Goal: Task Accomplishment & Management: Use online tool/utility

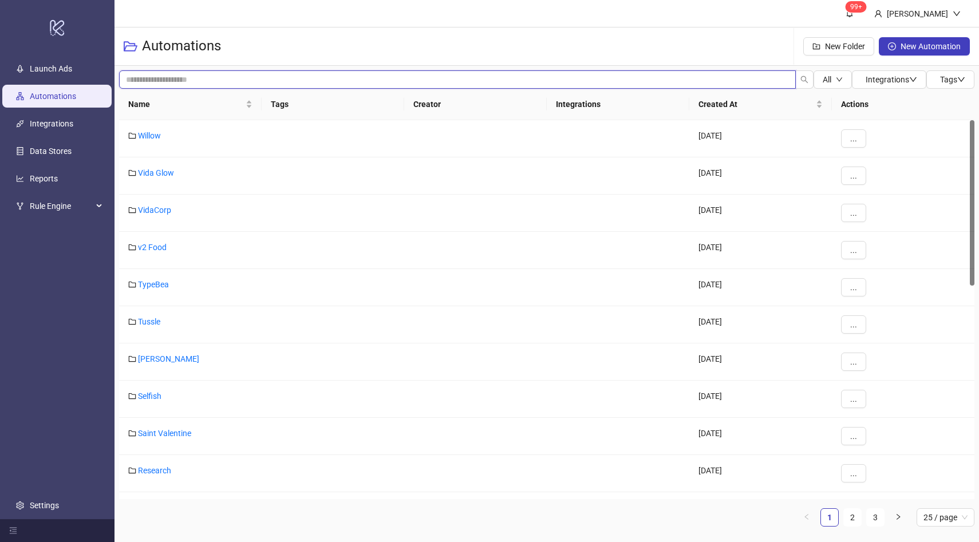
click at [223, 82] on input "search" at bounding box center [457, 79] width 677 height 18
type input "*"
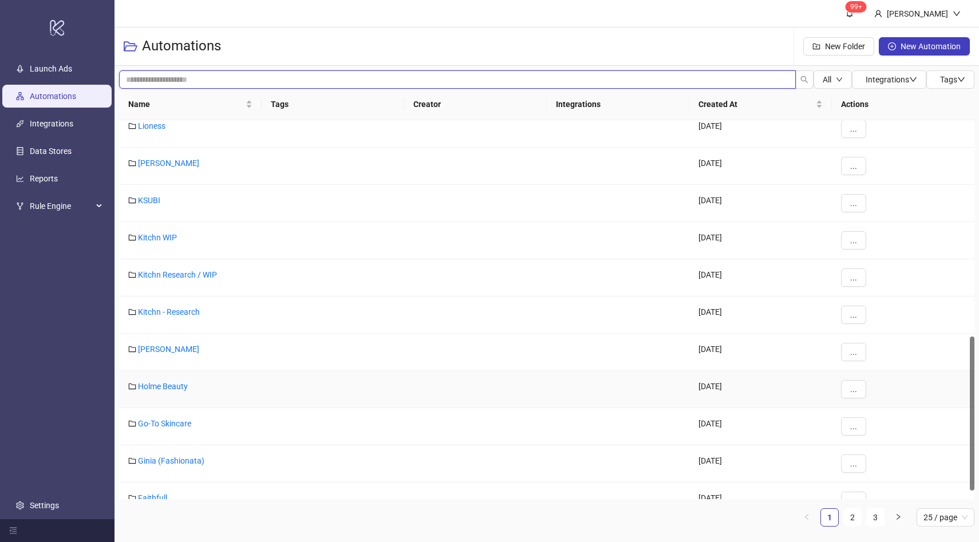
scroll to position [551, 0]
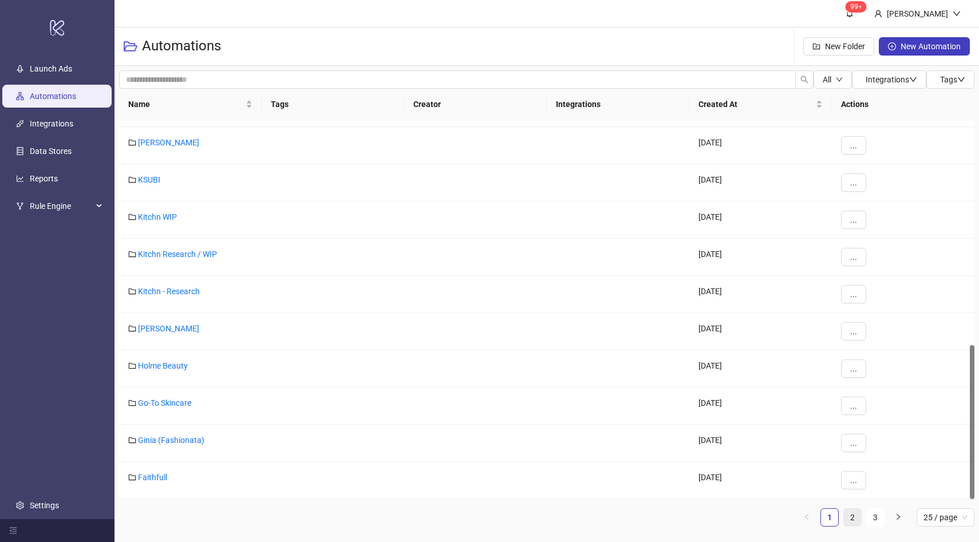
click at [850, 517] on link "2" at bounding box center [852, 517] width 17 height 17
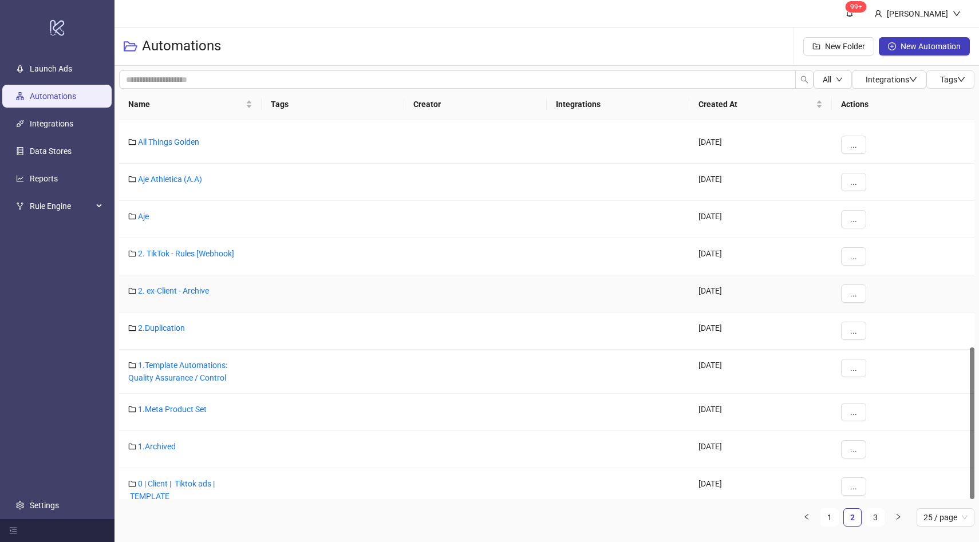
scroll to position [565, 0]
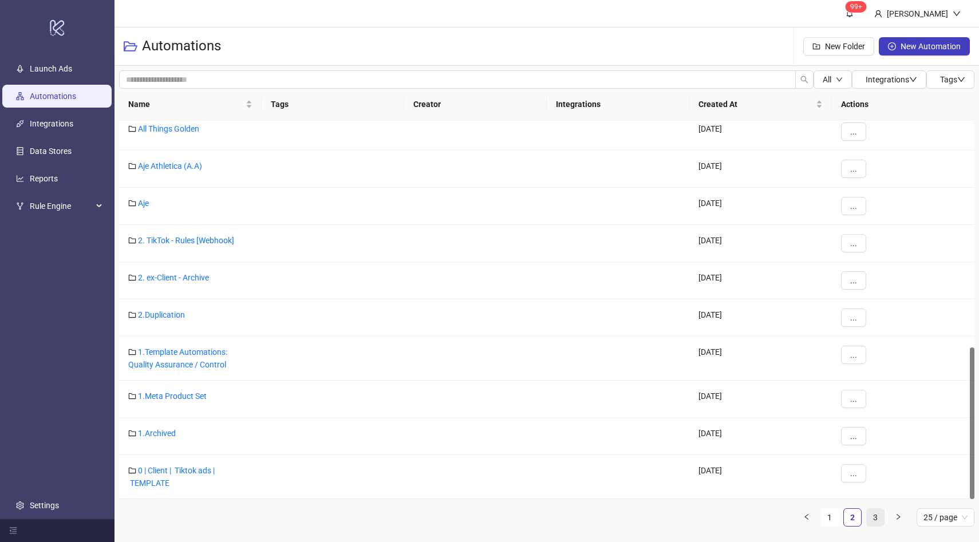
click at [873, 523] on link "3" at bounding box center [875, 517] width 17 height 17
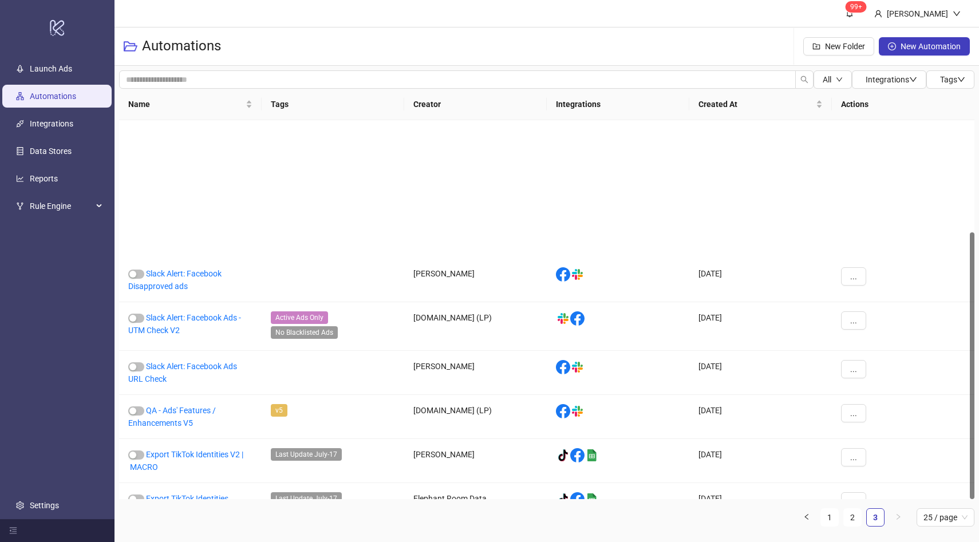
scroll to position [159, 0]
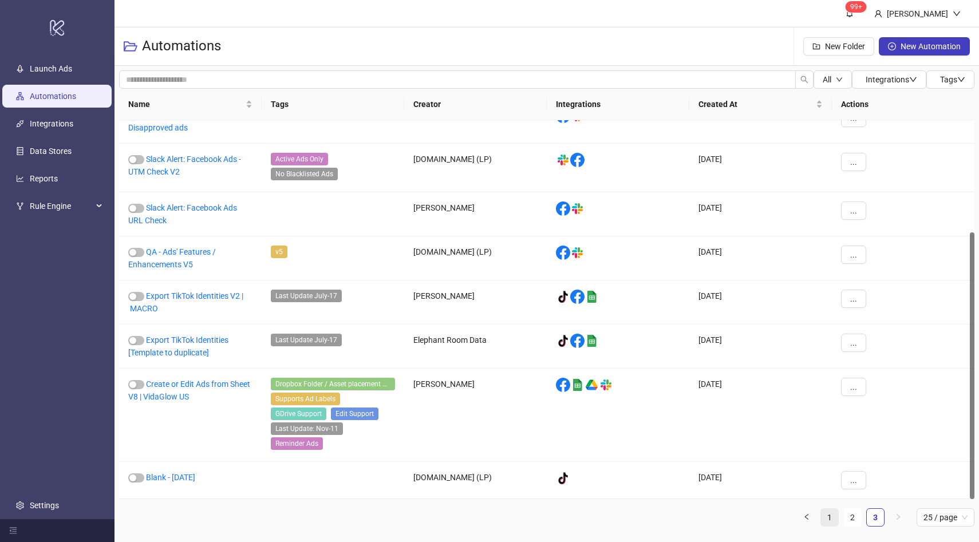
click at [829, 514] on link "1" at bounding box center [829, 517] width 17 height 17
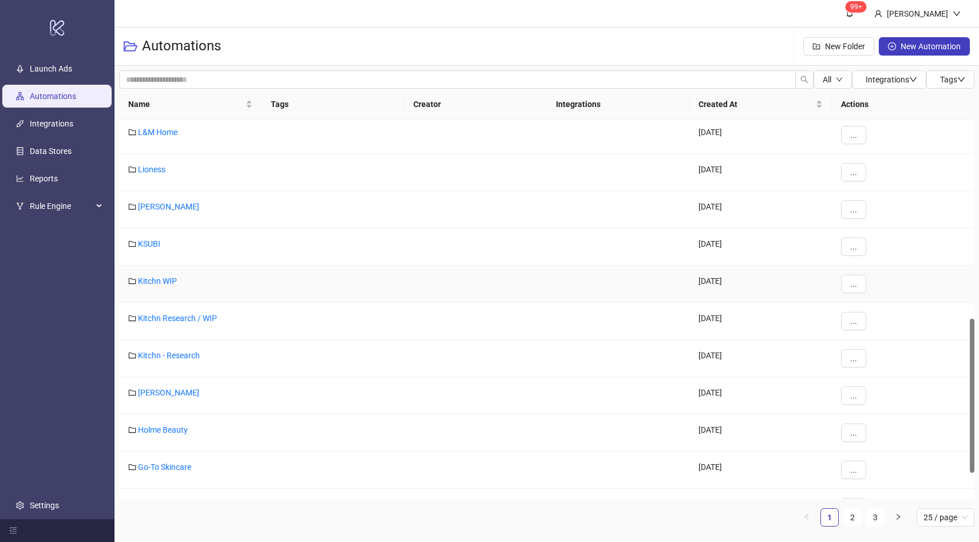
scroll to position [551, 0]
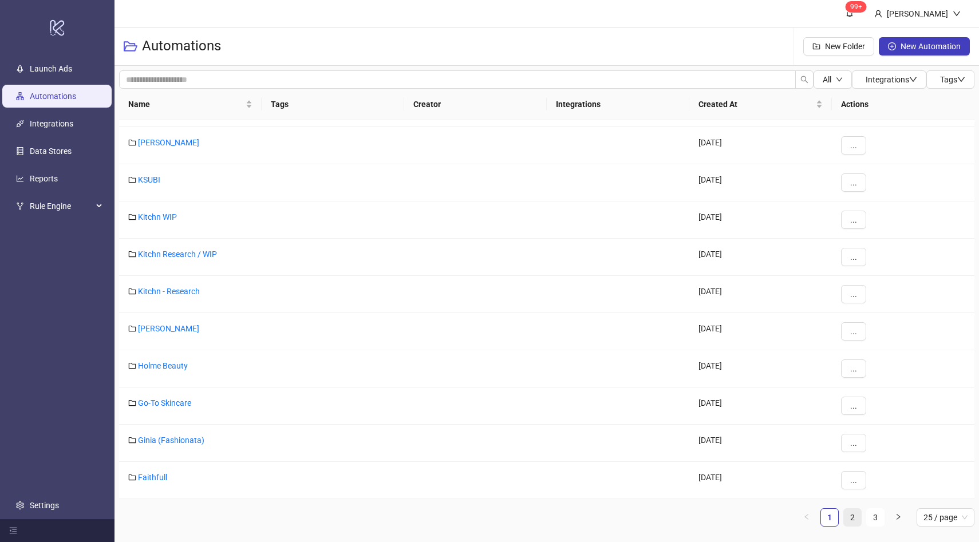
click at [851, 514] on link "2" at bounding box center [852, 517] width 17 height 17
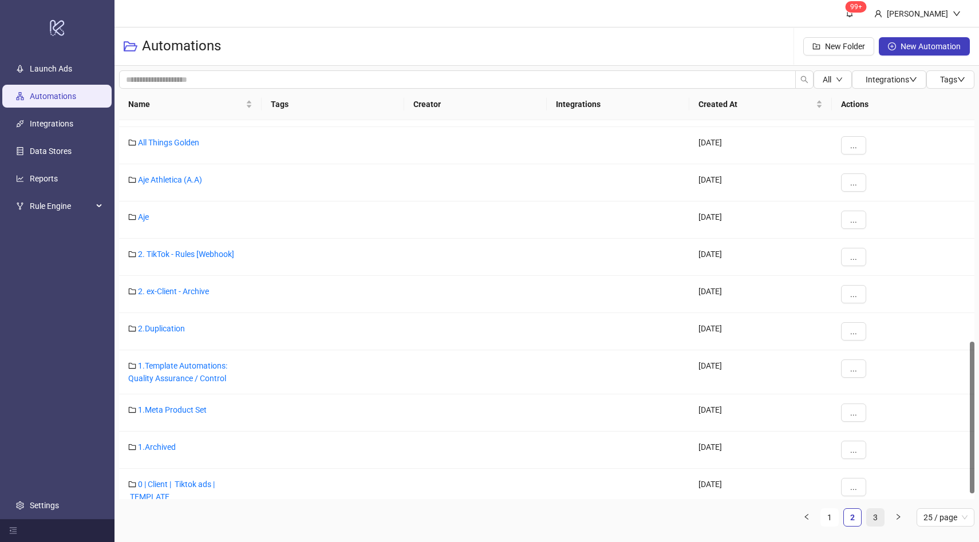
click at [876, 520] on link "3" at bounding box center [875, 517] width 17 height 17
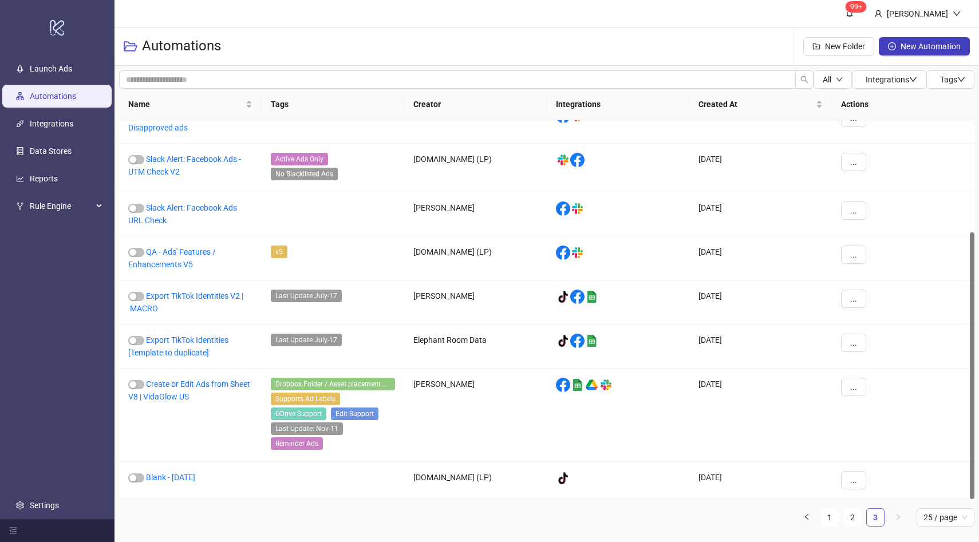
scroll to position [159, 0]
click at [831, 521] on link "1" at bounding box center [829, 517] width 17 height 17
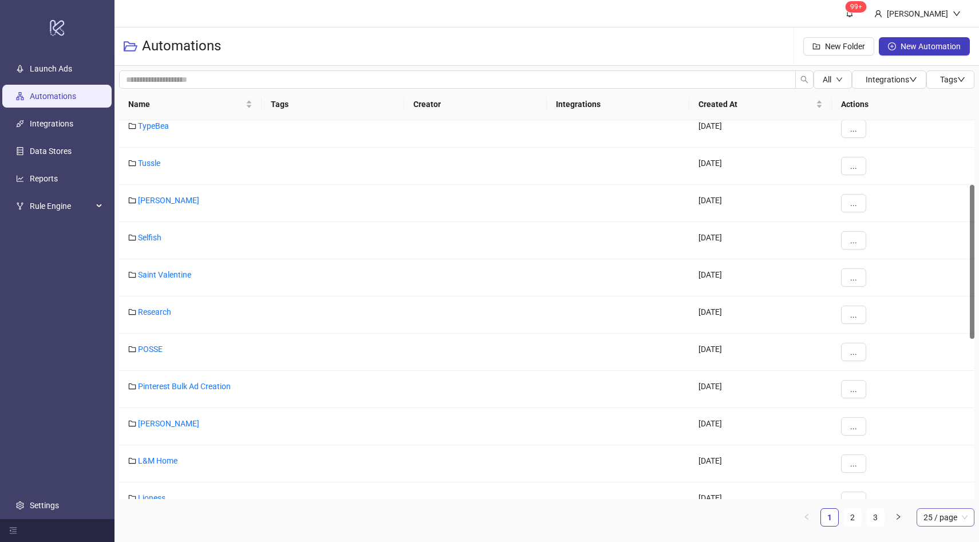
click at [948, 523] on span "25 / page" at bounding box center [945, 517] width 44 height 17
click at [948, 495] on div "100 / page" at bounding box center [945, 494] width 39 height 13
click at [552, 513] on ul "1 100 / page 10 / page 20 / page 25 / page 50 / page 100 / page" at bounding box center [546, 517] width 855 height 18
click at [262, 85] on input "search" at bounding box center [457, 79] width 677 height 18
type input "***"
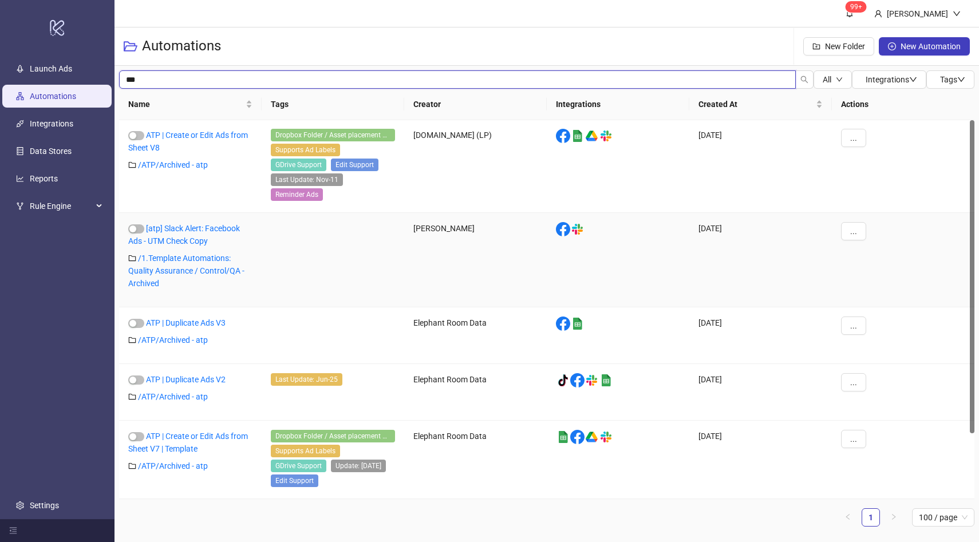
scroll to position [0, 0]
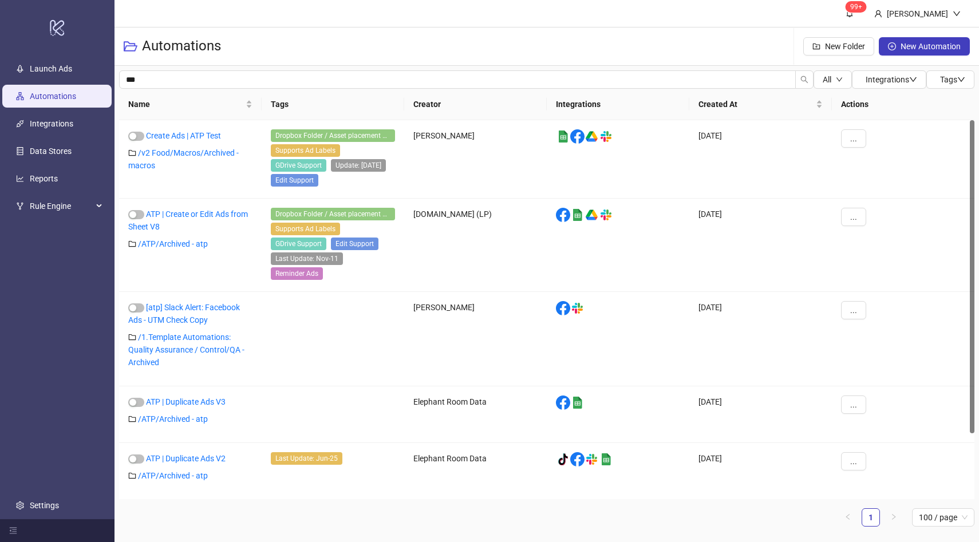
click at [53, 93] on link "Automations" at bounding box center [53, 96] width 46 height 9
click at [483, 65] on div "Automations New Folder New Automation" at bounding box center [546, 46] width 864 height 38
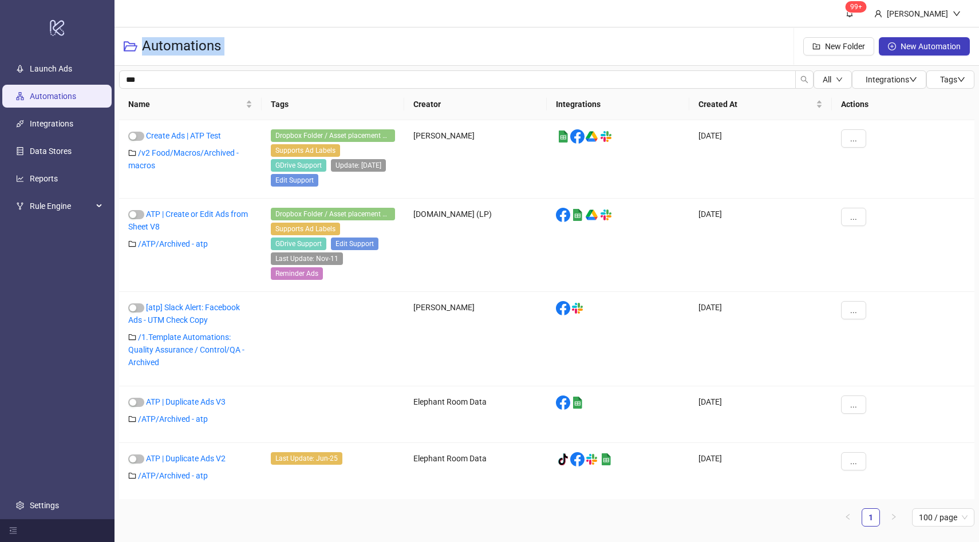
click at [483, 65] on div "Automations New Folder New Automation" at bounding box center [546, 46] width 864 height 38
click at [403, 82] on input "***" at bounding box center [457, 79] width 677 height 18
click at [402, 82] on input "***" at bounding box center [457, 79] width 677 height 18
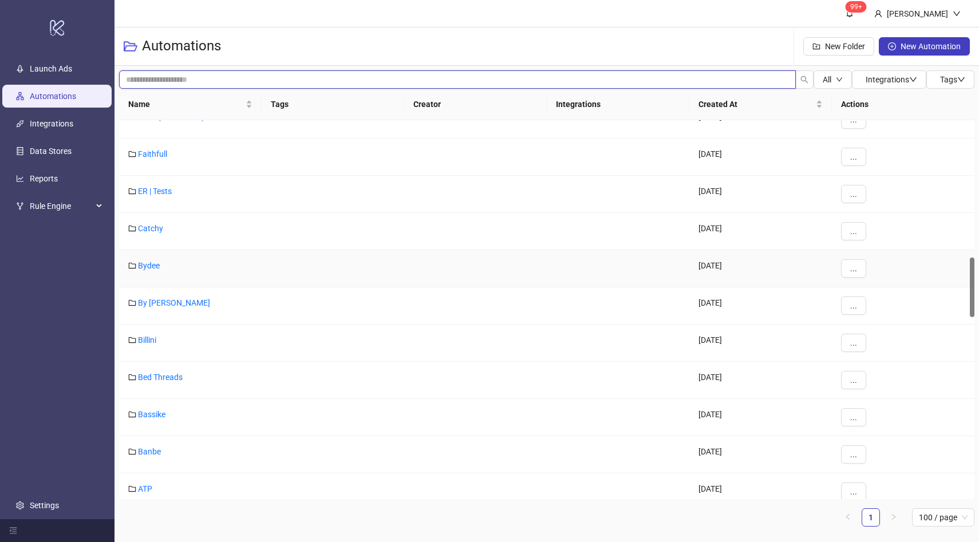
scroll to position [894, 0]
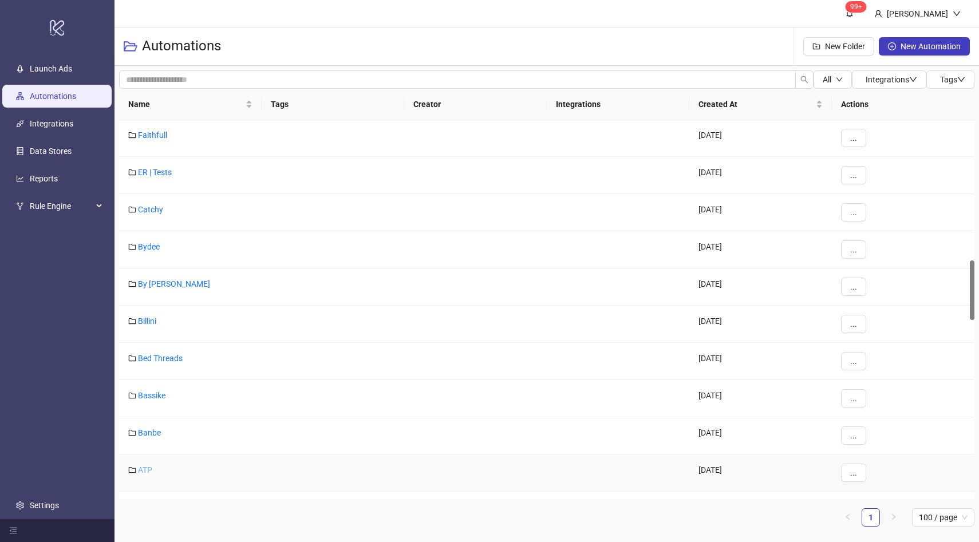
click at [144, 468] on link "ATP" at bounding box center [145, 469] width 14 height 9
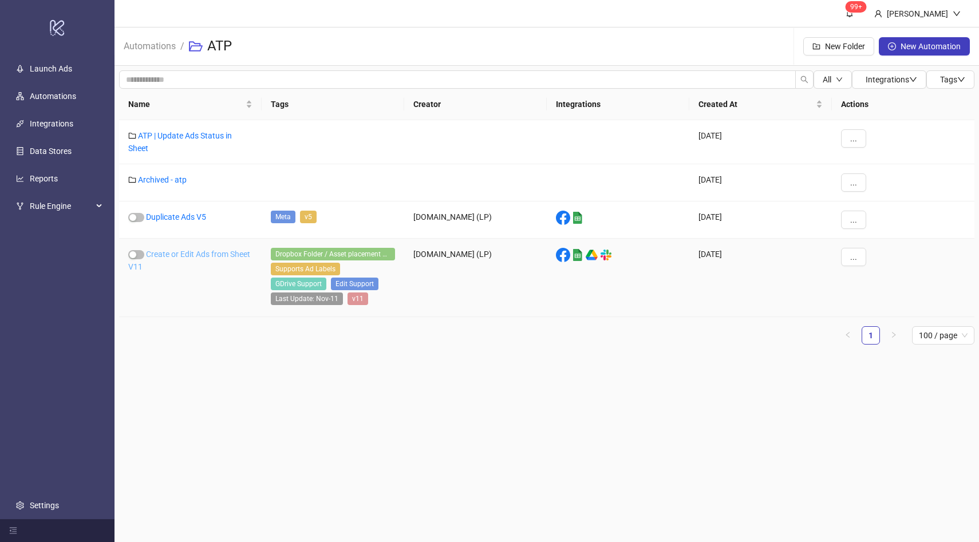
click at [212, 255] on link "Create or Edit Ads from Sheet V11" at bounding box center [189, 261] width 122 height 22
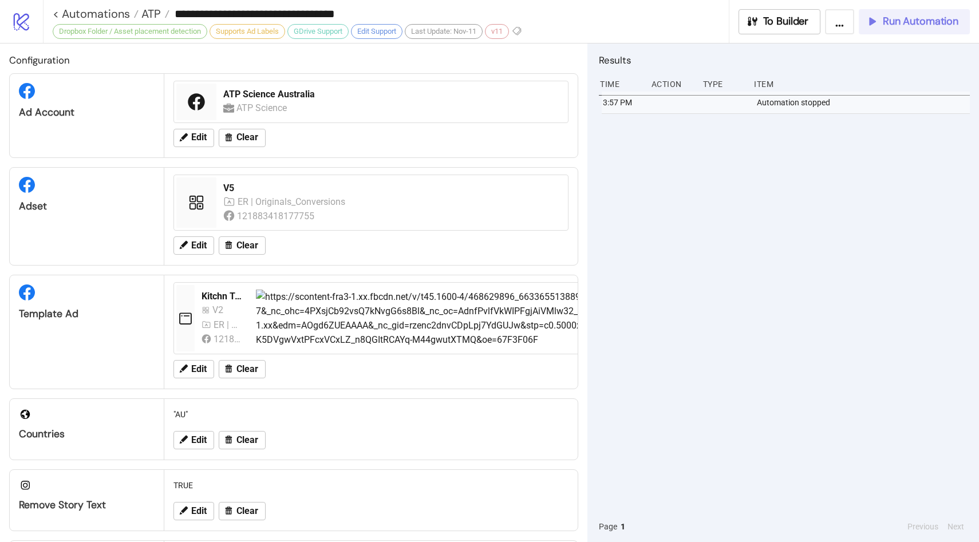
click at [896, 25] on span "Run Automation" at bounding box center [921, 21] width 76 height 13
click at [899, 27] on span "Run Automation" at bounding box center [921, 21] width 76 height 13
